Goal: Information Seeking & Learning: Compare options

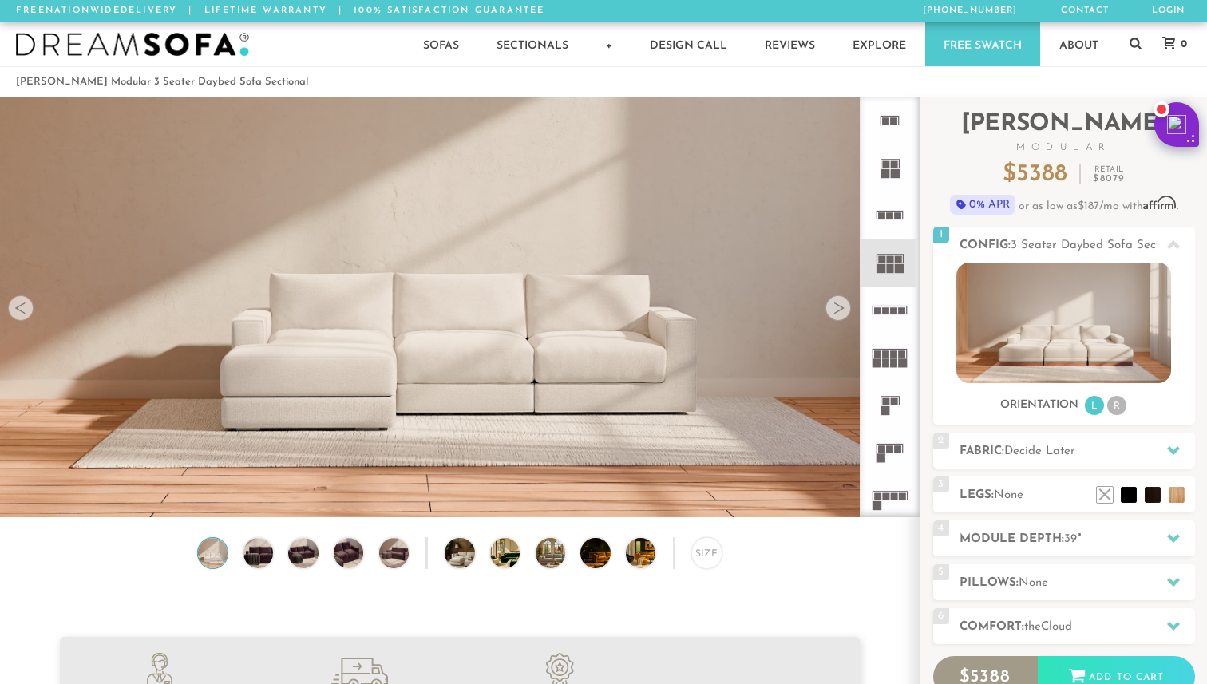
click at [846, 307] on div at bounding box center [838, 308] width 26 height 26
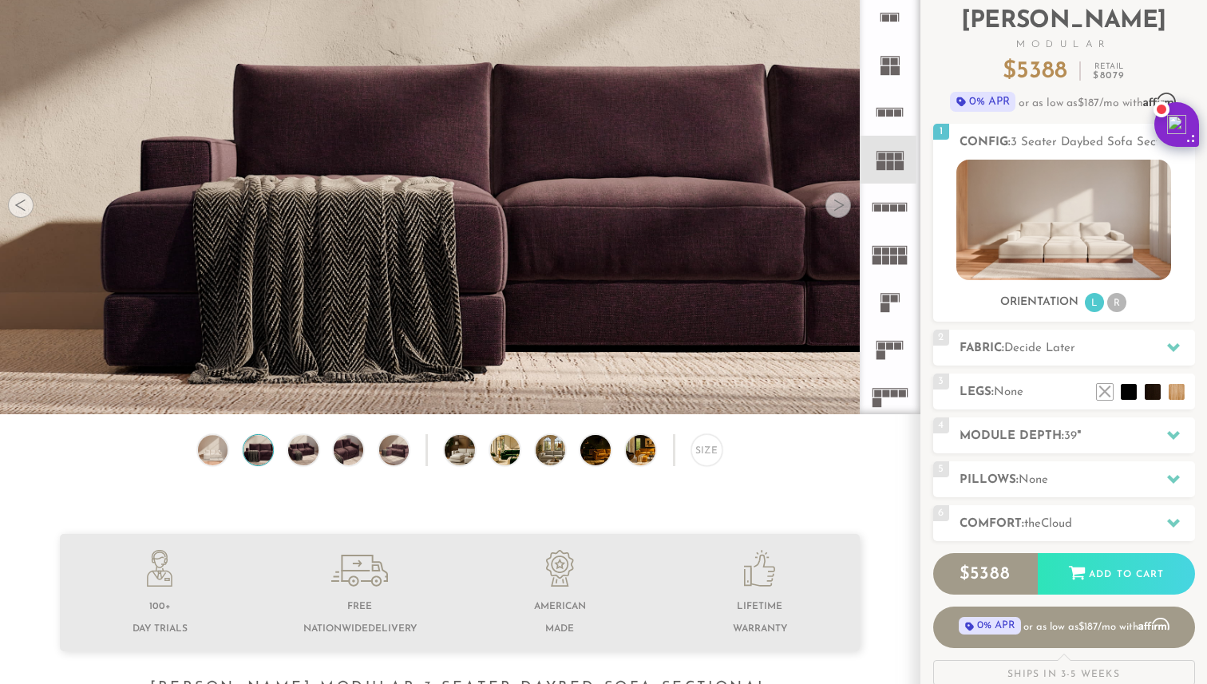
scroll to position [84, 0]
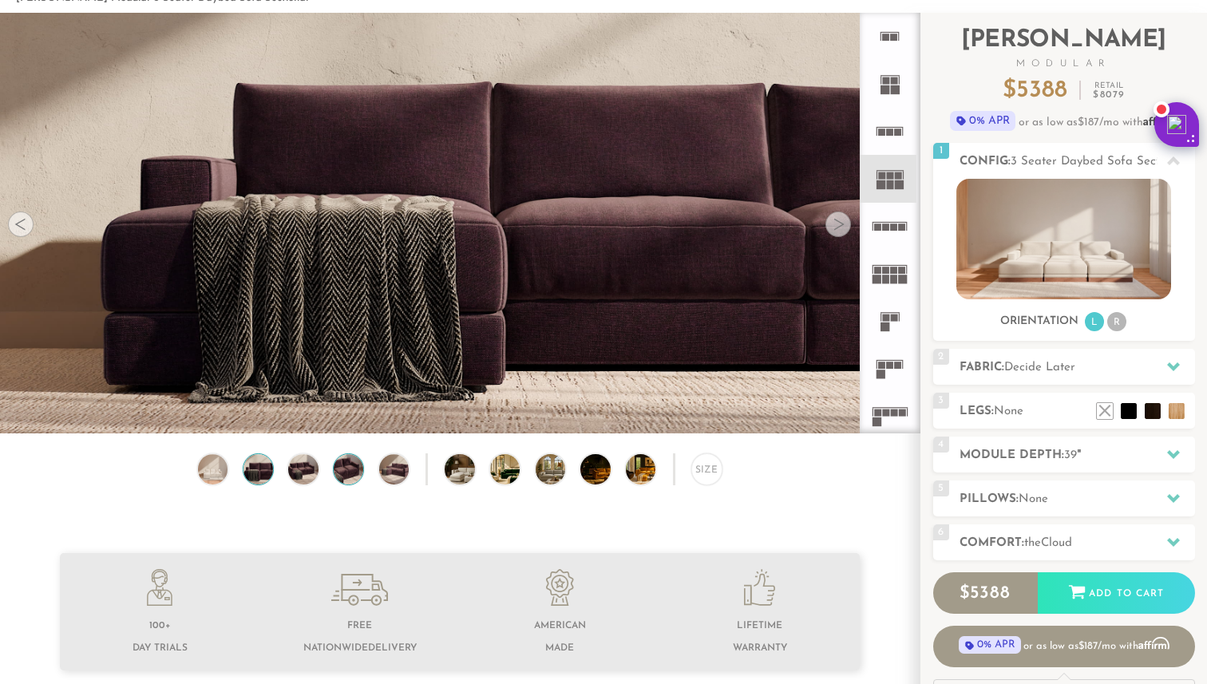
click at [342, 472] on img at bounding box center [348, 469] width 36 height 30
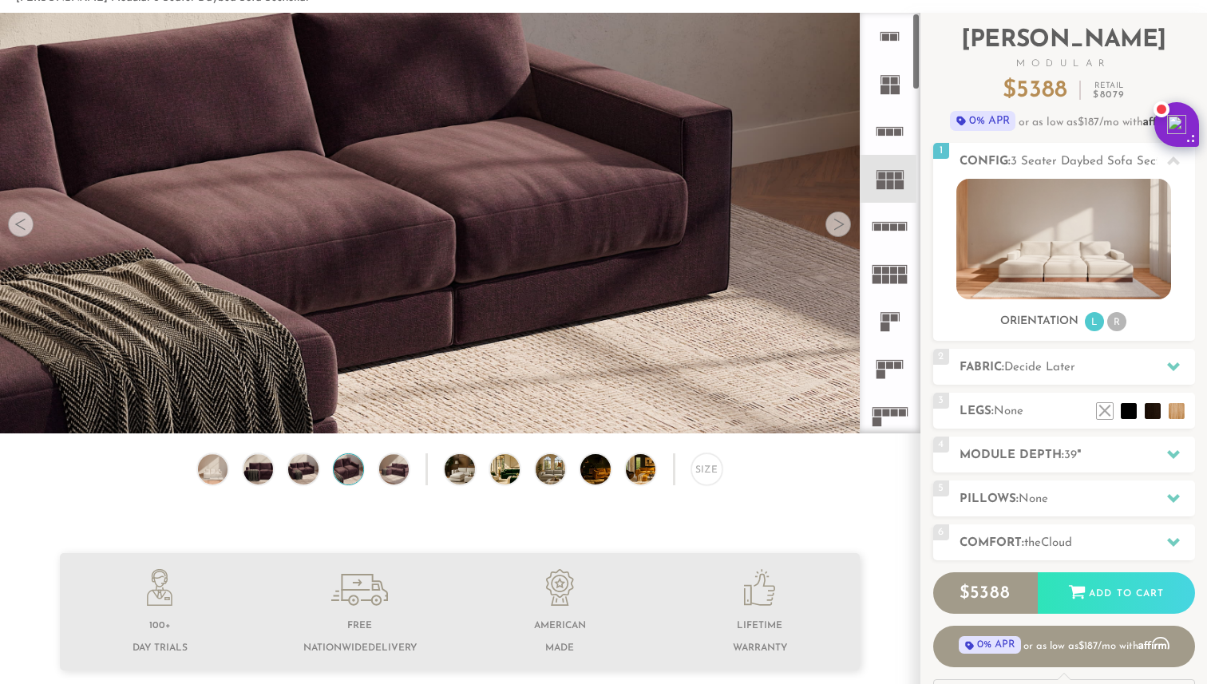
click at [828, 223] on div at bounding box center [838, 224] width 26 height 26
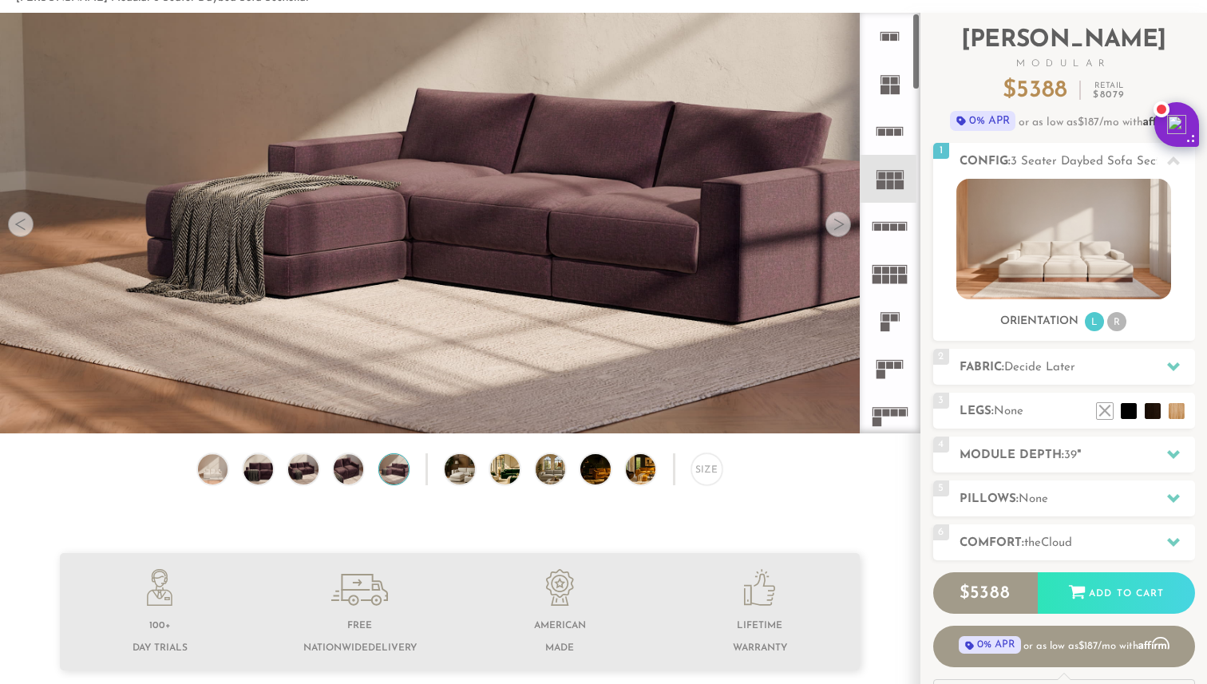
click at [828, 223] on div at bounding box center [838, 224] width 26 height 26
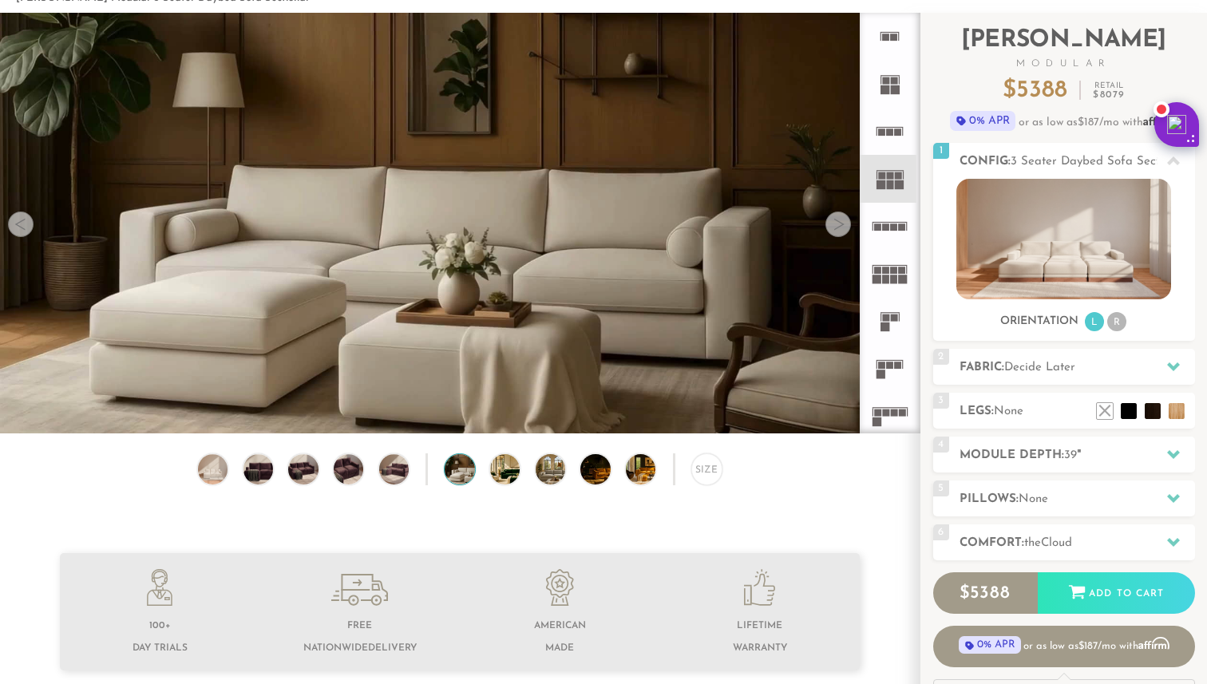
click at [828, 223] on div at bounding box center [838, 224] width 26 height 26
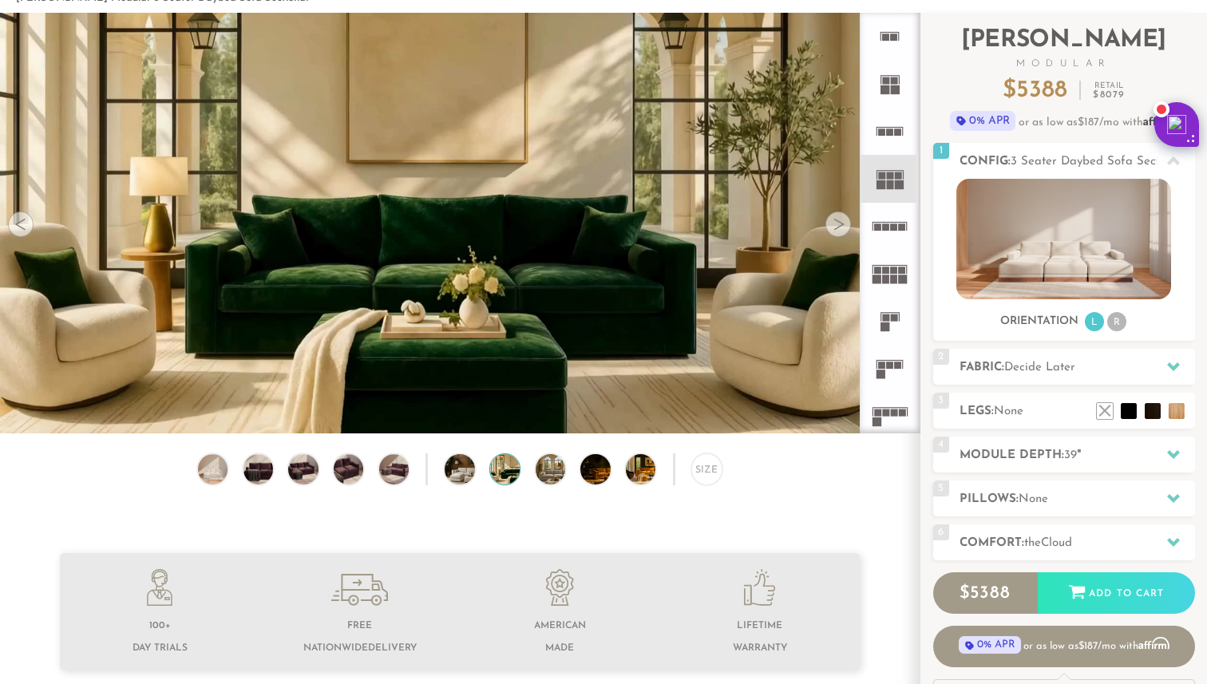
click at [828, 223] on div at bounding box center [838, 224] width 26 height 26
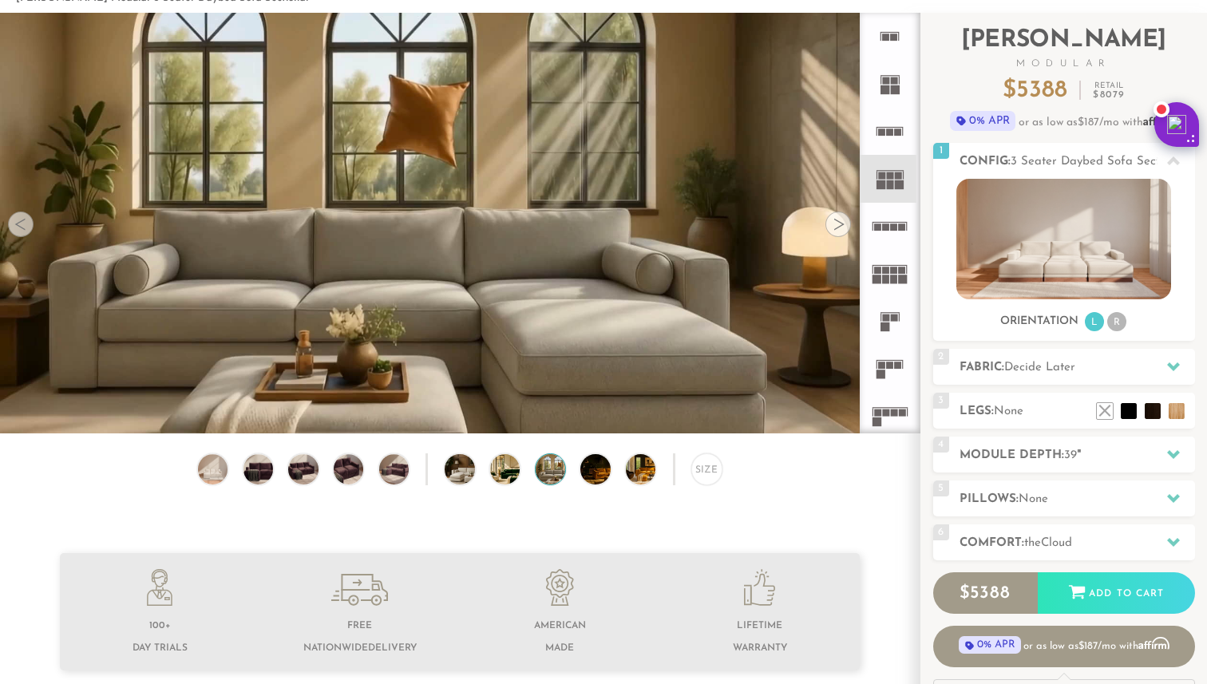
click at [828, 223] on div at bounding box center [838, 224] width 26 height 26
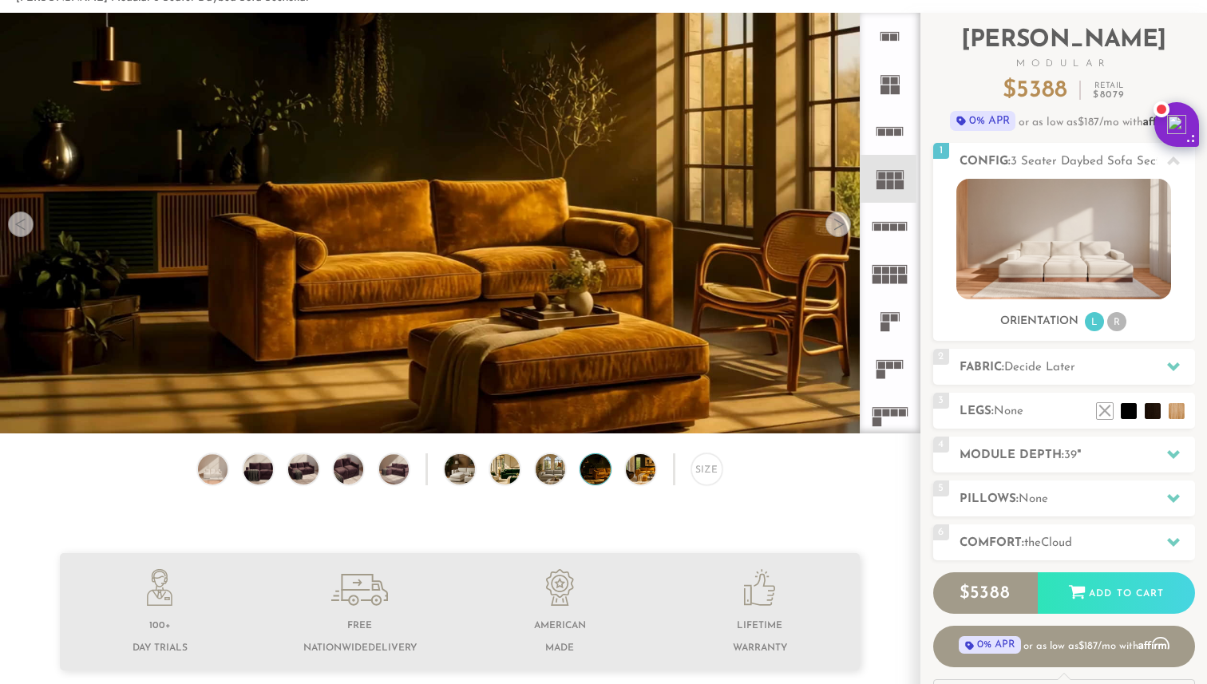
click at [828, 223] on div at bounding box center [838, 224] width 26 height 26
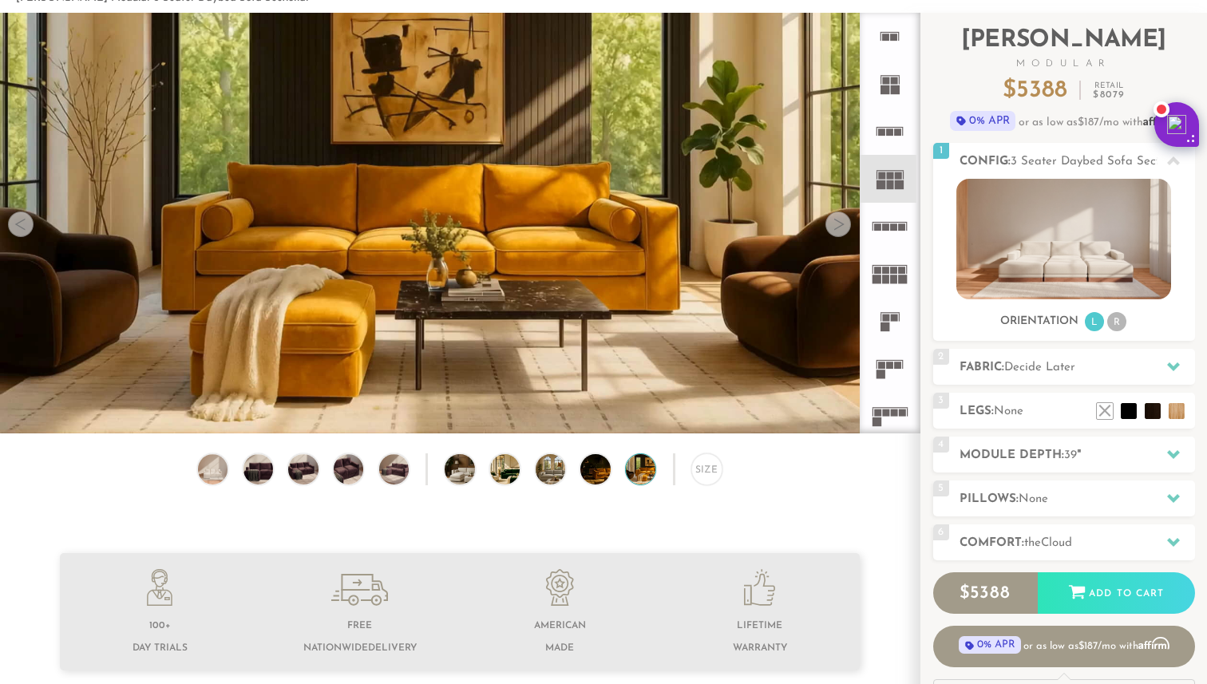
click at [828, 223] on div at bounding box center [838, 224] width 26 height 26
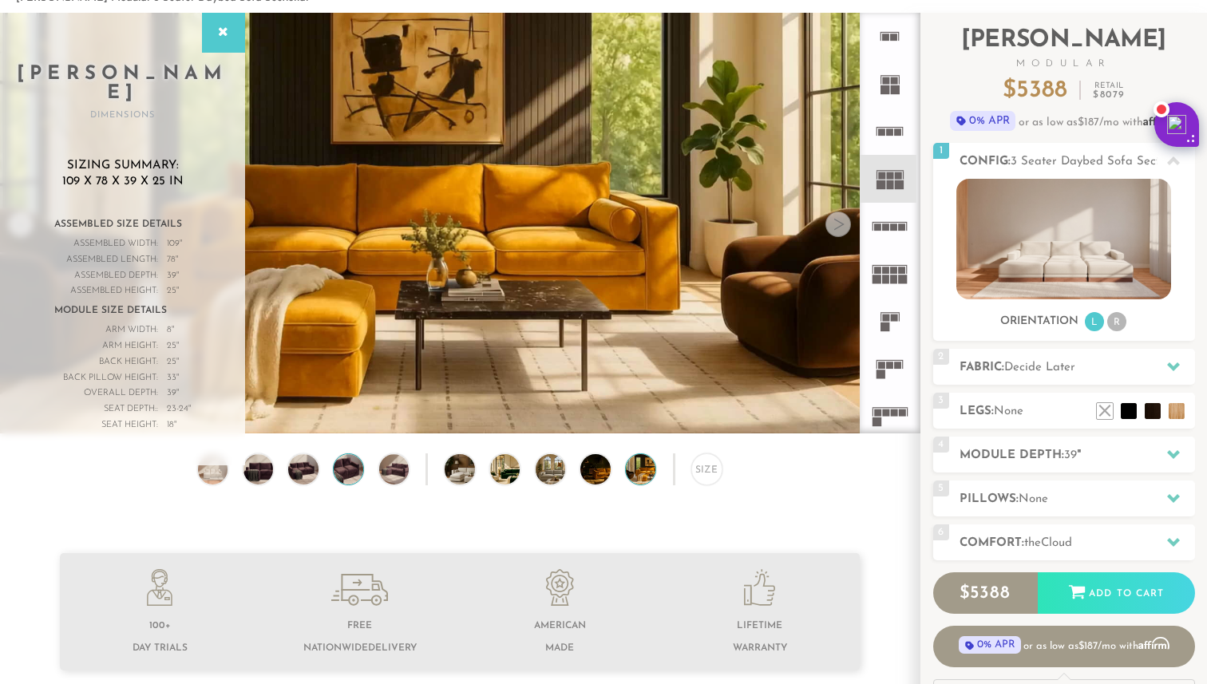
click at [350, 472] on img at bounding box center [348, 469] width 36 height 30
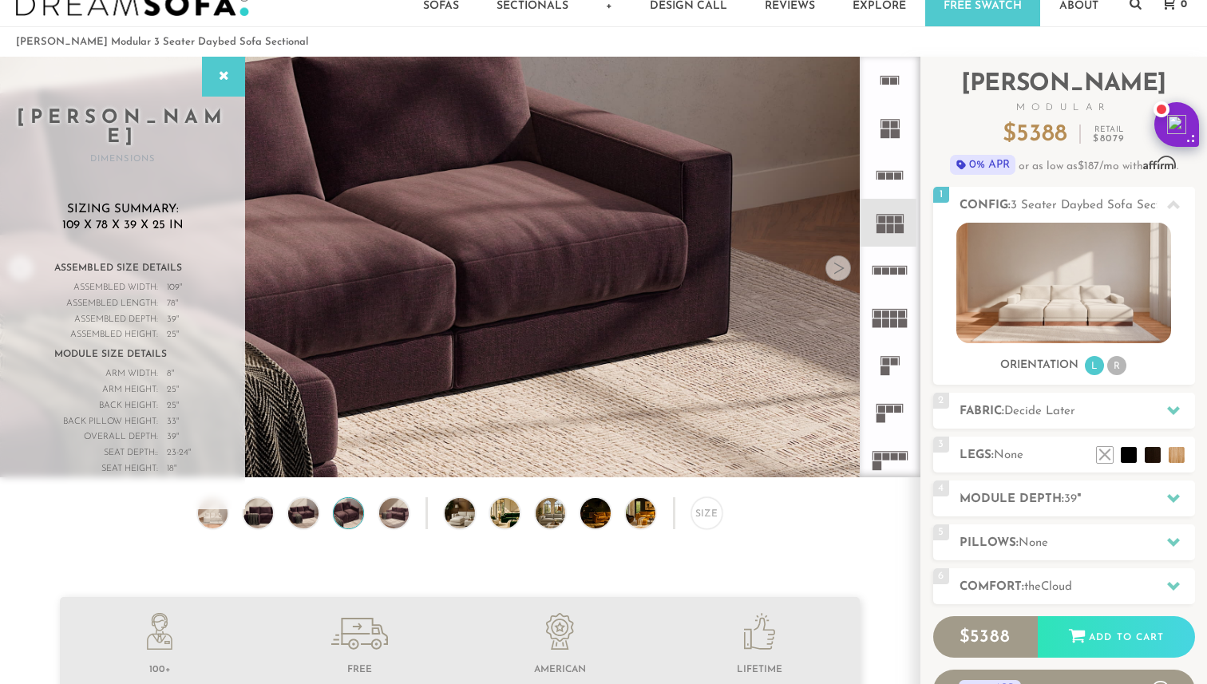
scroll to position [0, 0]
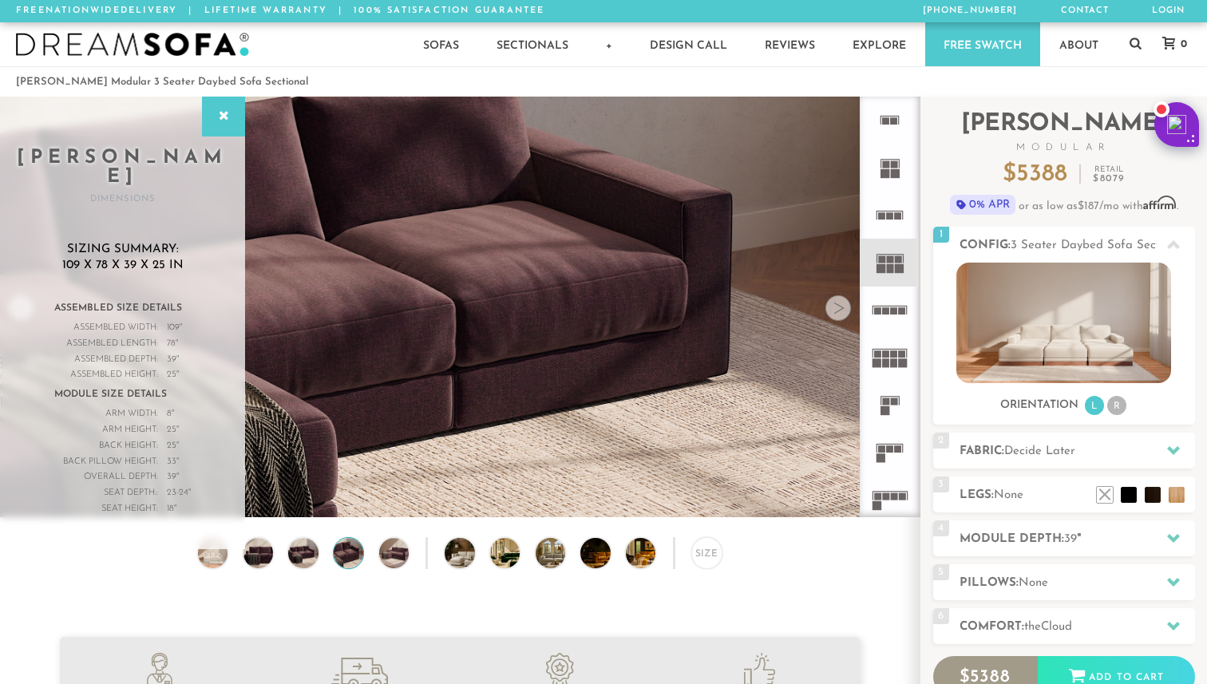
click at [418, 265] on img at bounding box center [459, 176] width 919 height 306
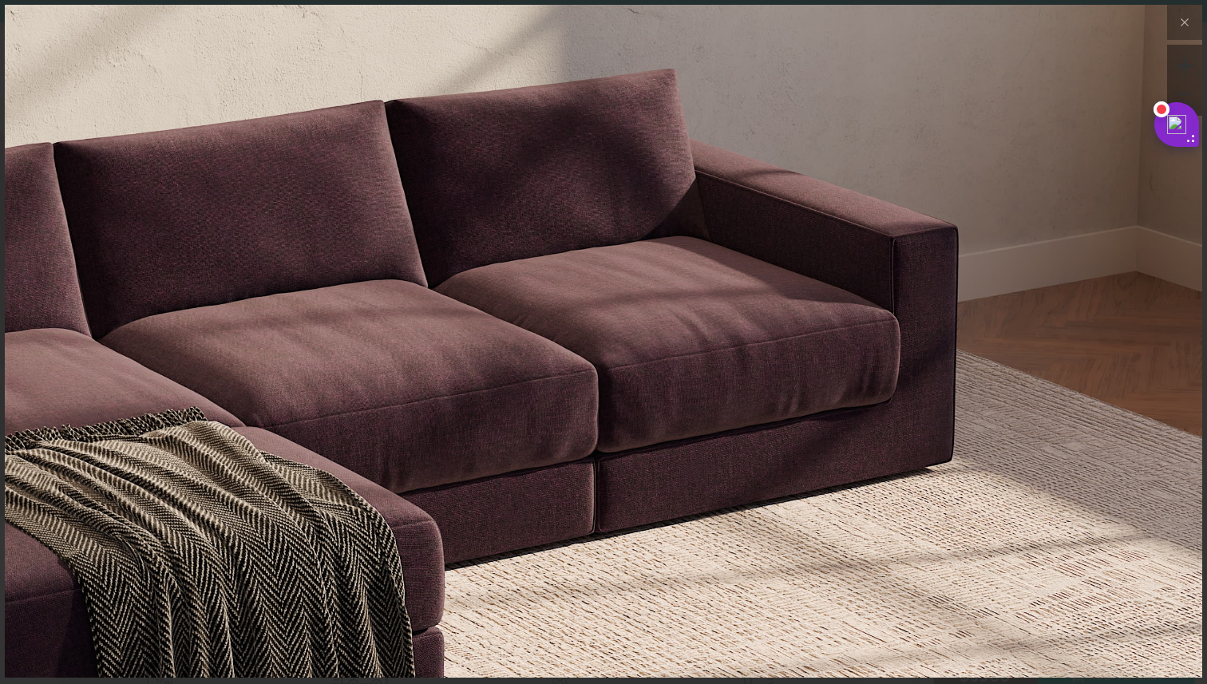
click at [418, 266] on img at bounding box center [603, 204] width 1197 height 399
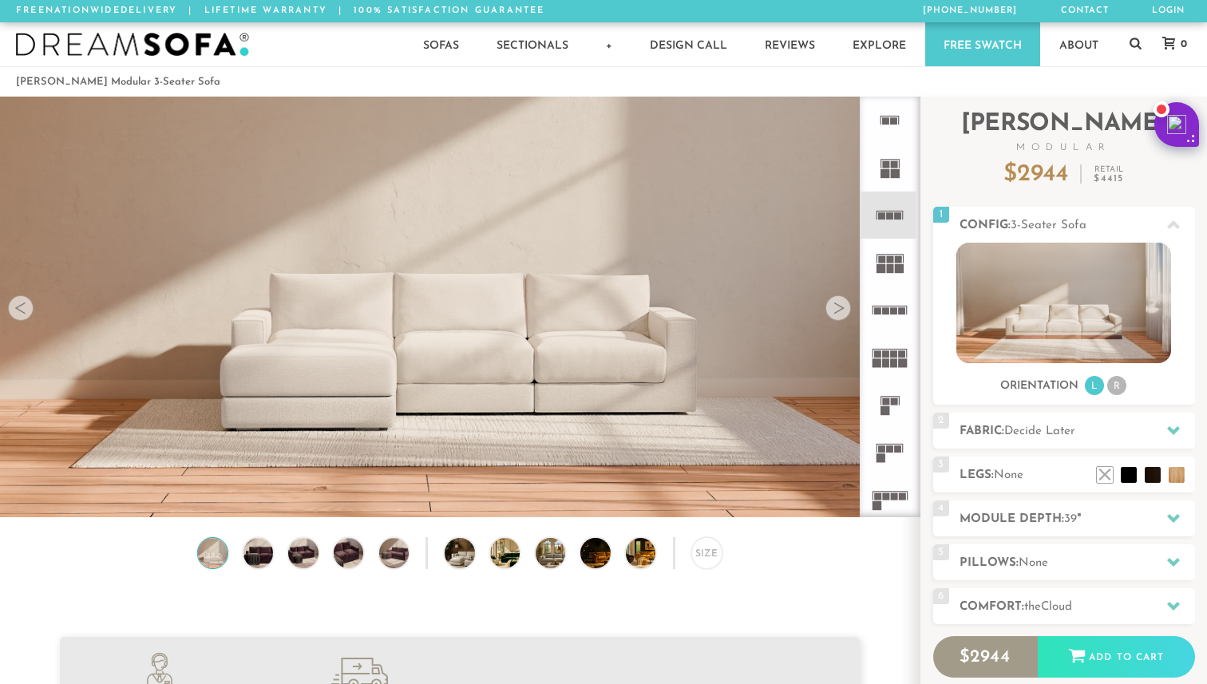
scroll to position [17729, 1207]
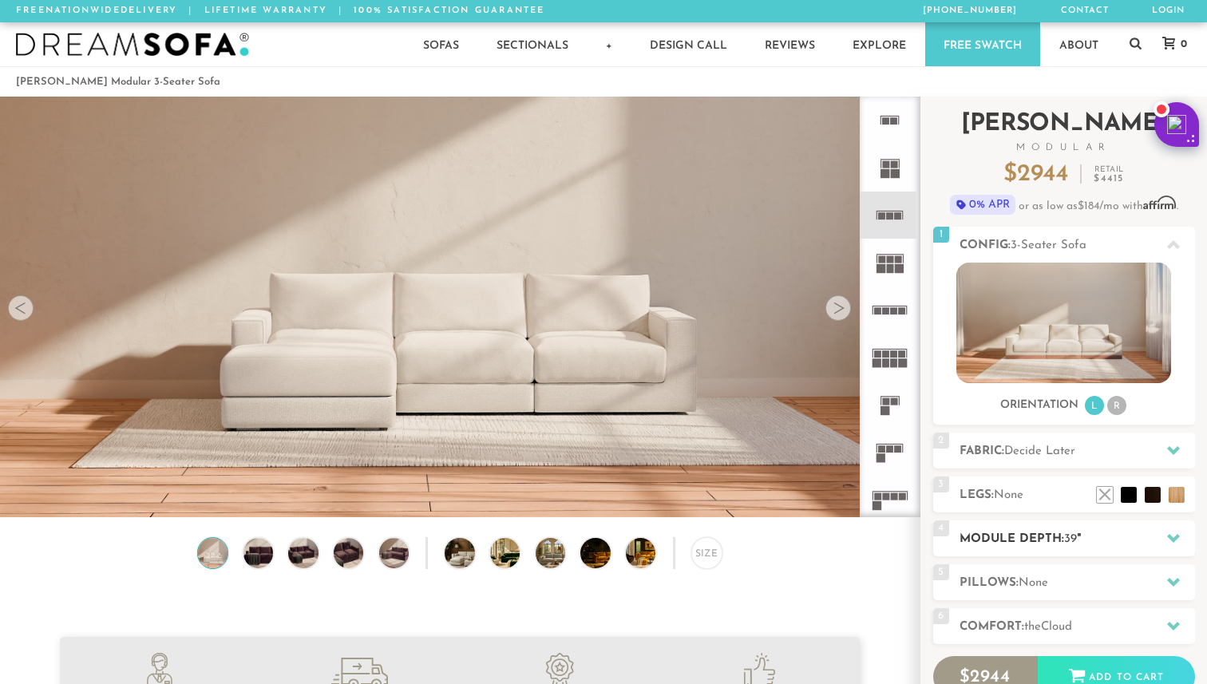
click at [993, 535] on h2 "Module Depth: 39 "" at bounding box center [1076, 539] width 235 height 18
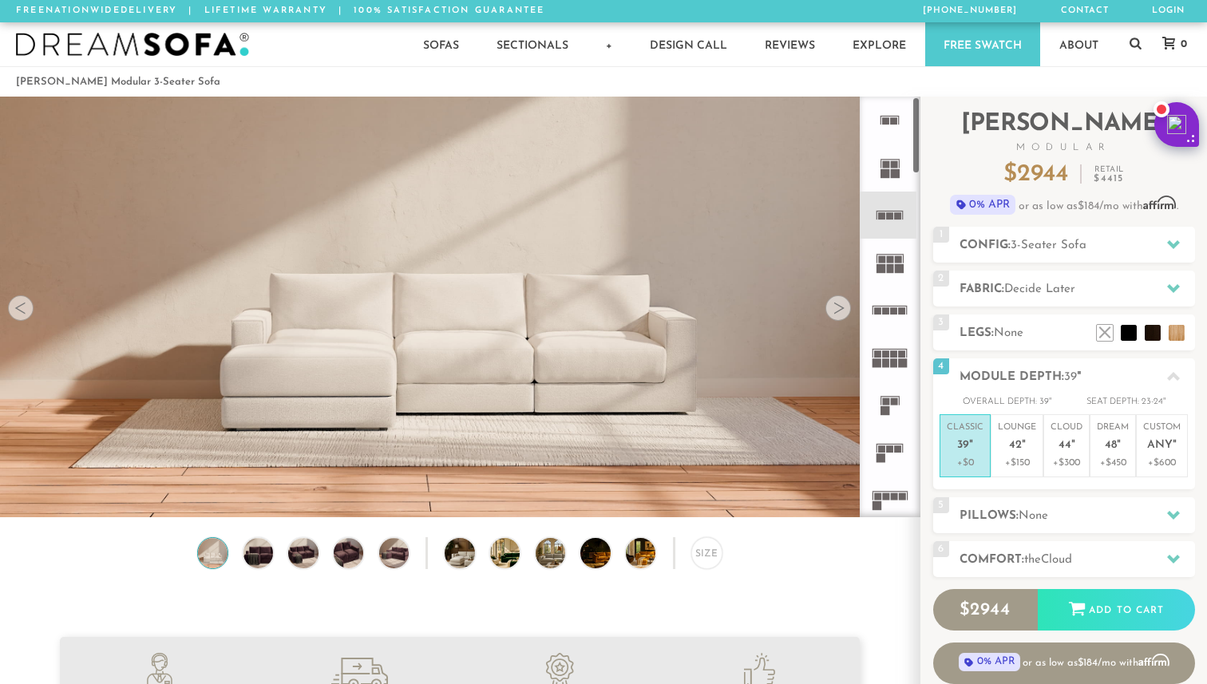
click at [834, 304] on div at bounding box center [838, 308] width 26 height 26
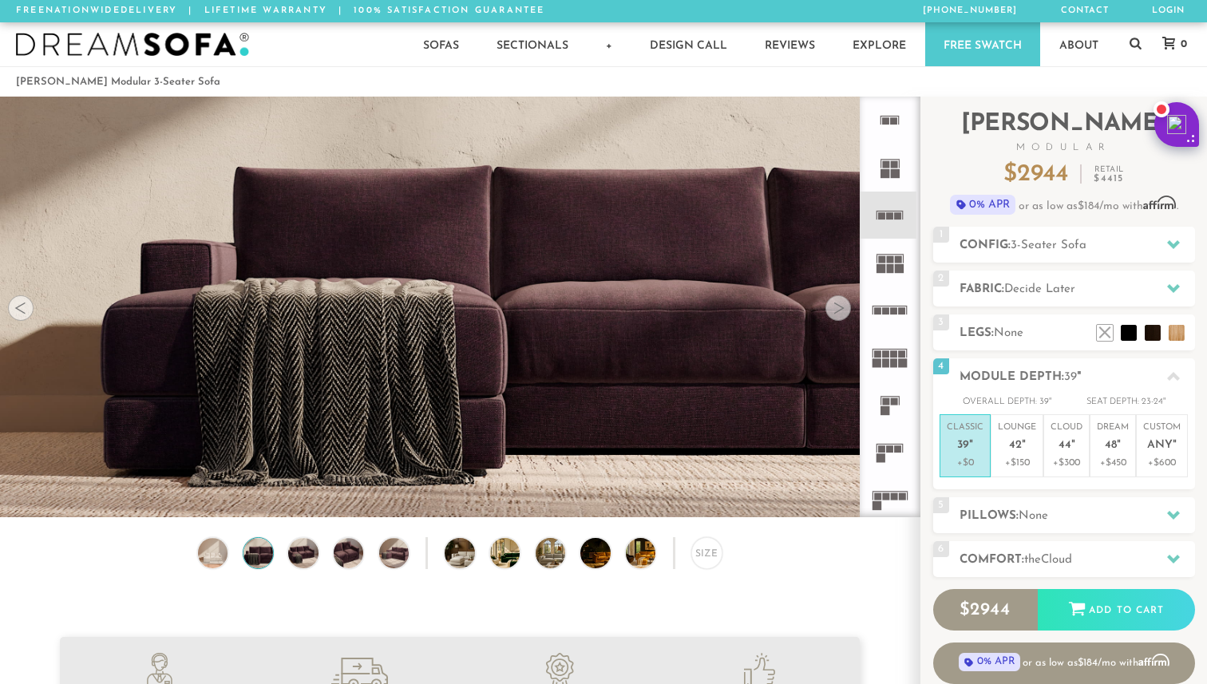
click at [834, 304] on div at bounding box center [838, 308] width 26 height 26
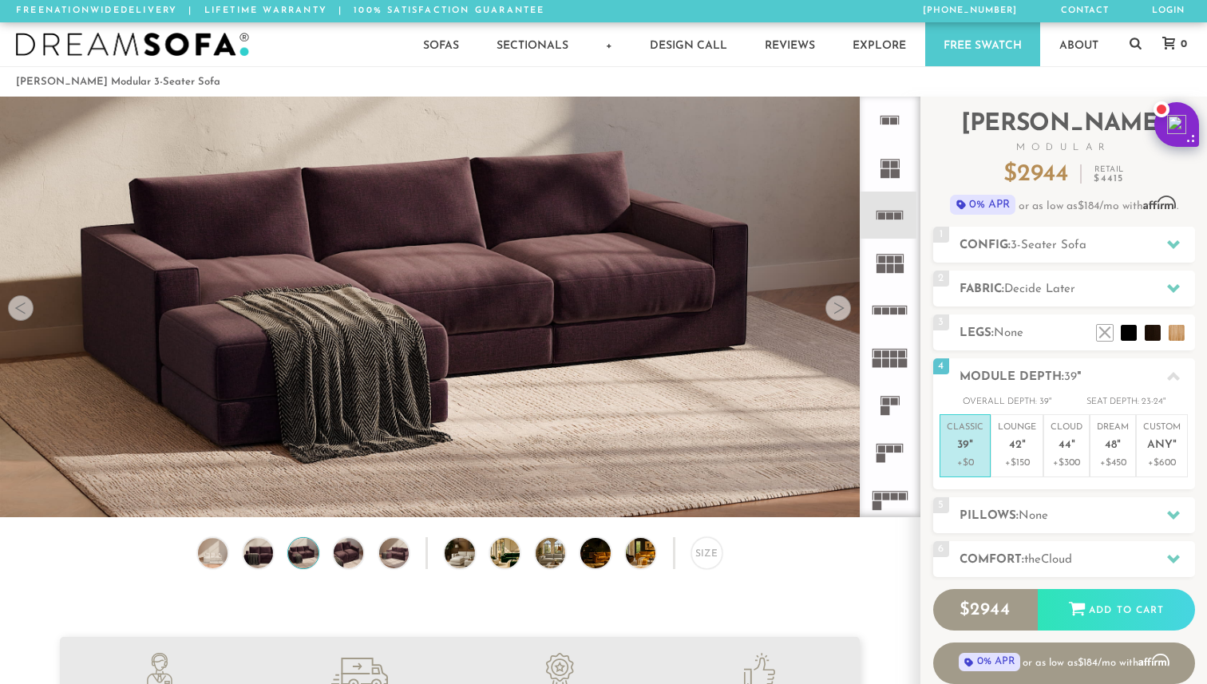
click at [834, 304] on div at bounding box center [838, 308] width 26 height 26
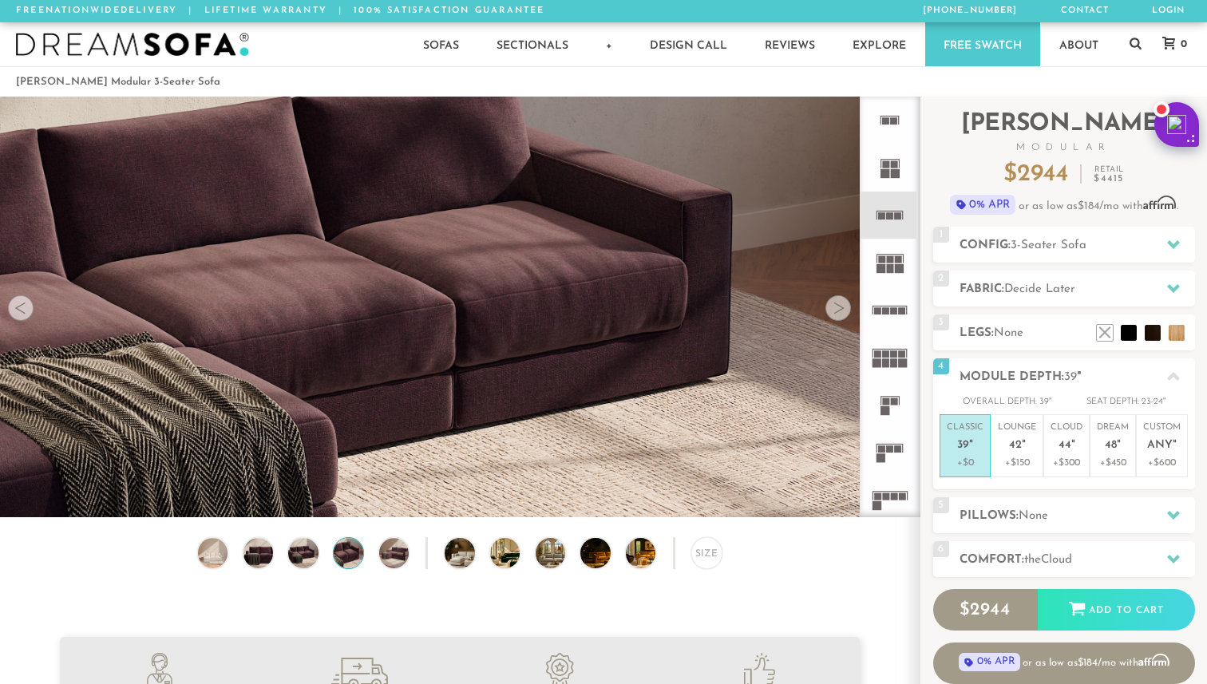
click at [835, 304] on div at bounding box center [838, 308] width 26 height 26
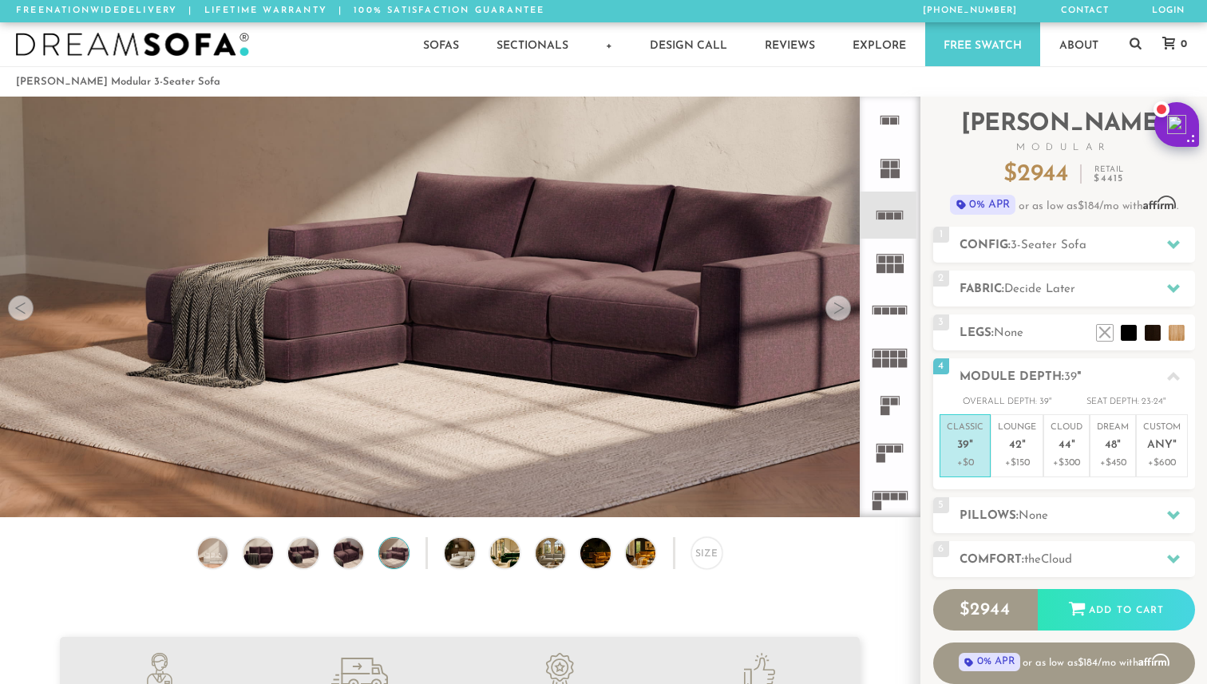
click at [835, 304] on div at bounding box center [838, 308] width 26 height 26
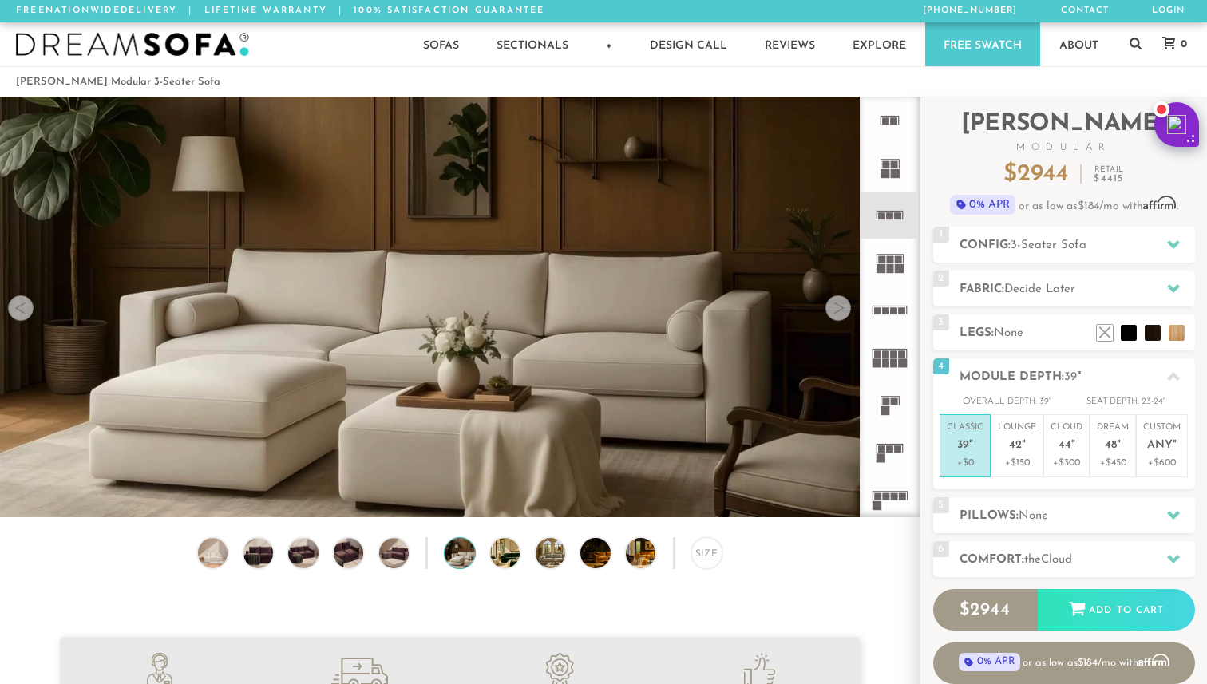
click at [835, 305] on div at bounding box center [838, 308] width 26 height 26
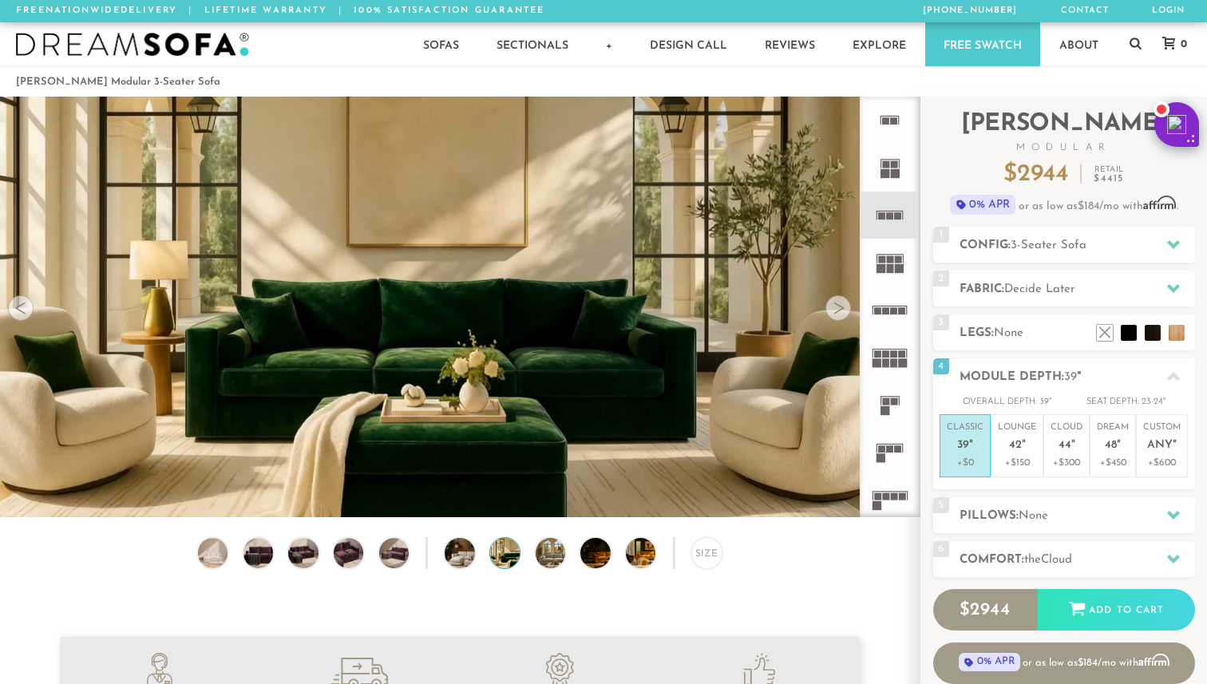
click at [838, 313] on div at bounding box center [838, 308] width 26 height 26
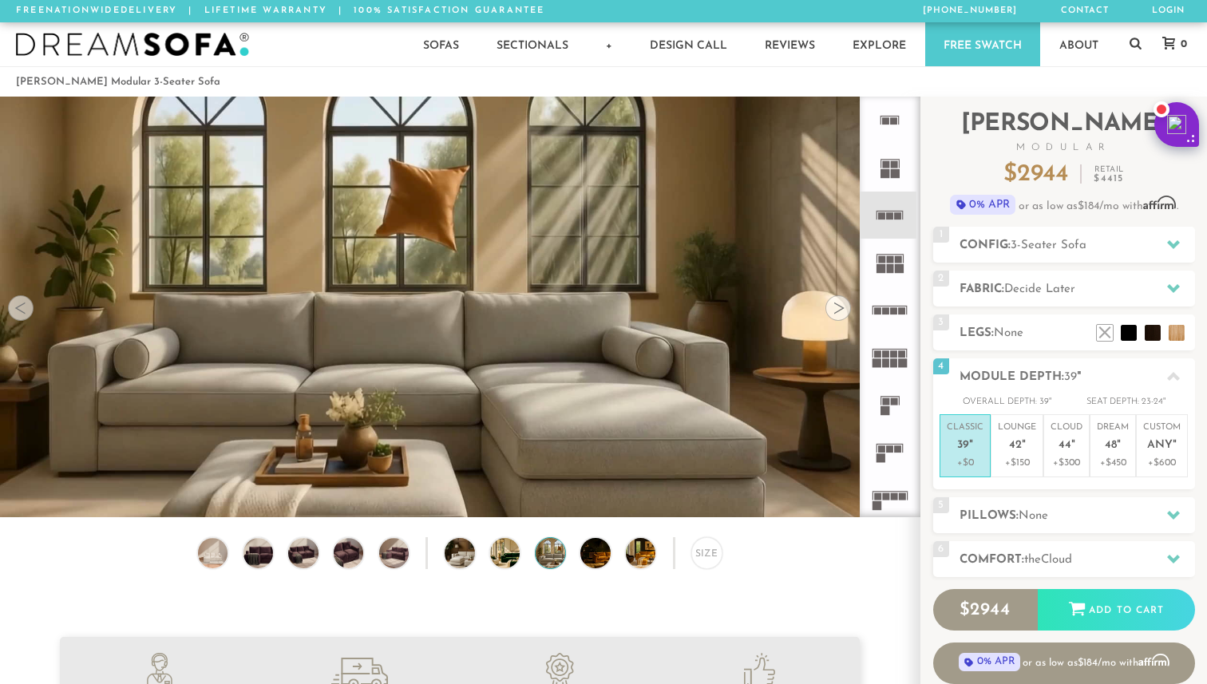
click at [838, 313] on div at bounding box center [838, 308] width 26 height 26
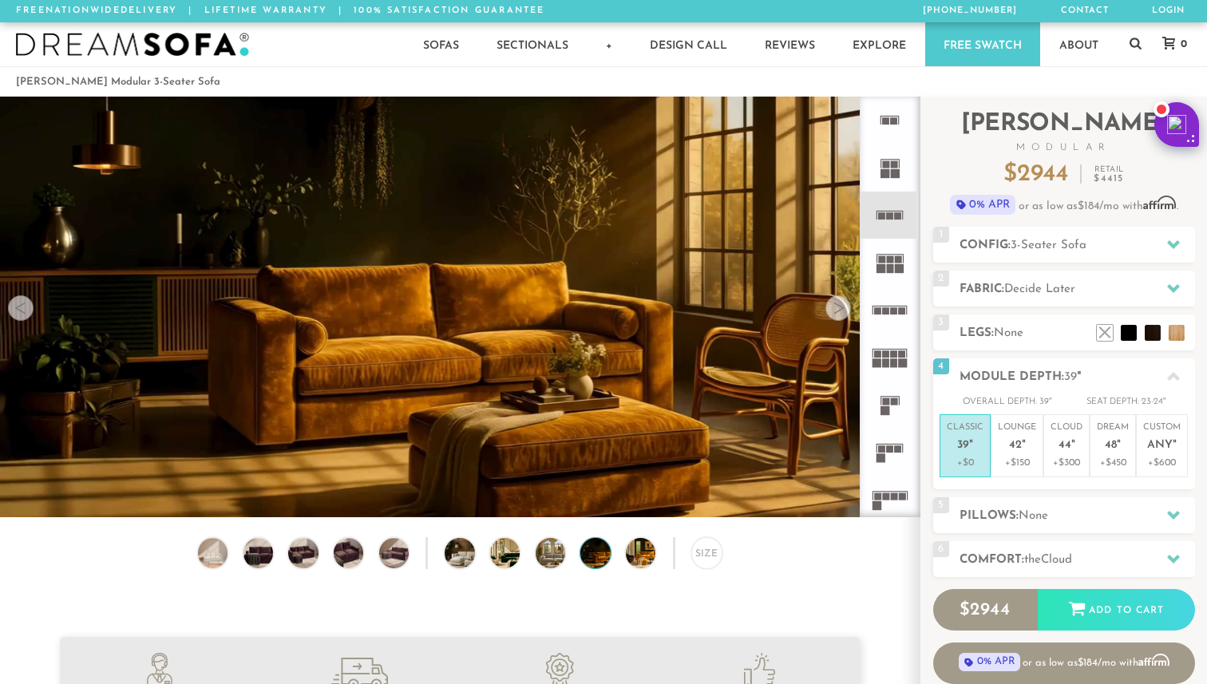
click at [838, 313] on div at bounding box center [838, 308] width 26 height 26
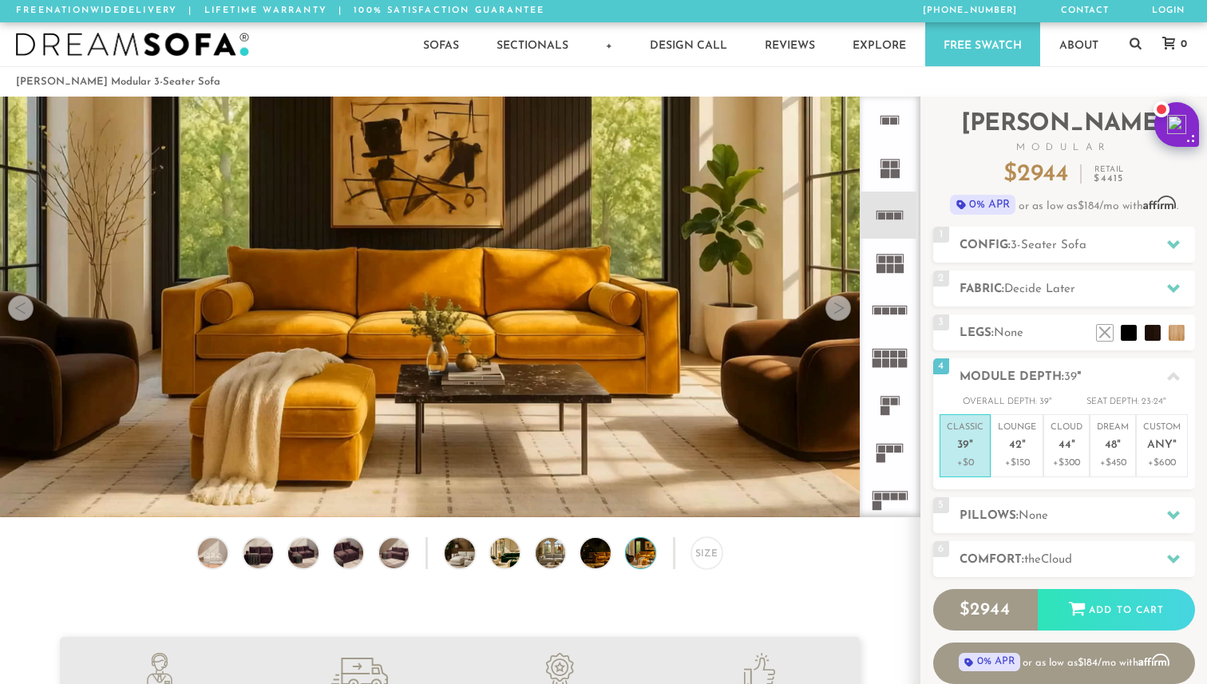
click at [838, 313] on div at bounding box center [838, 308] width 26 height 26
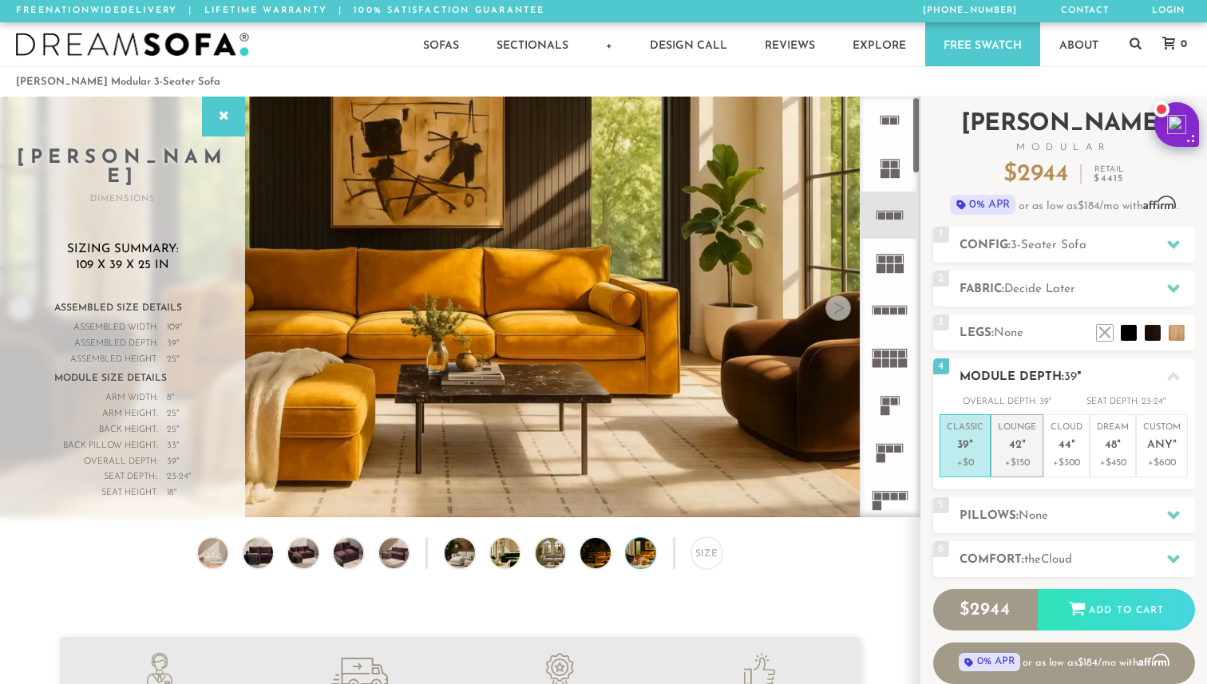
click at [1027, 438] on p "Lounge 42 "" at bounding box center [1016, 438] width 38 height 34
click at [1060, 442] on span "44" at bounding box center [1064, 446] width 13 height 14
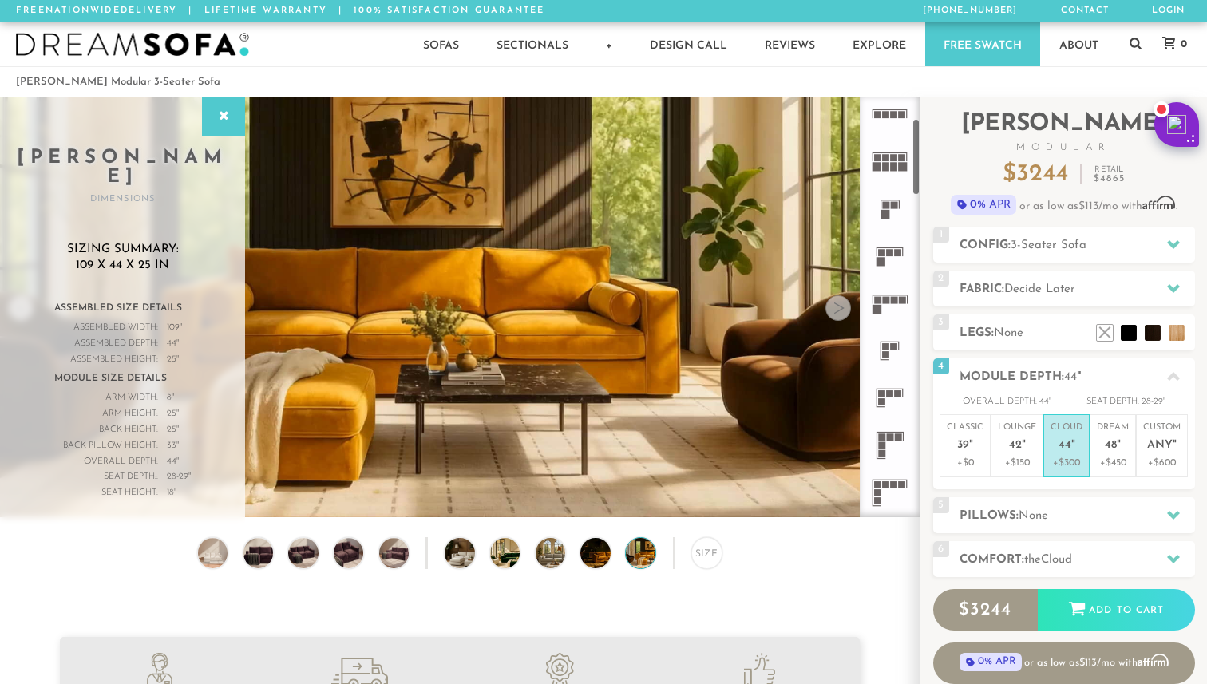
scroll to position [199, 0]
click at [891, 299] on rect at bounding box center [894, 297] width 7 height 7
